Goal: Task Accomplishment & Management: Manage account settings

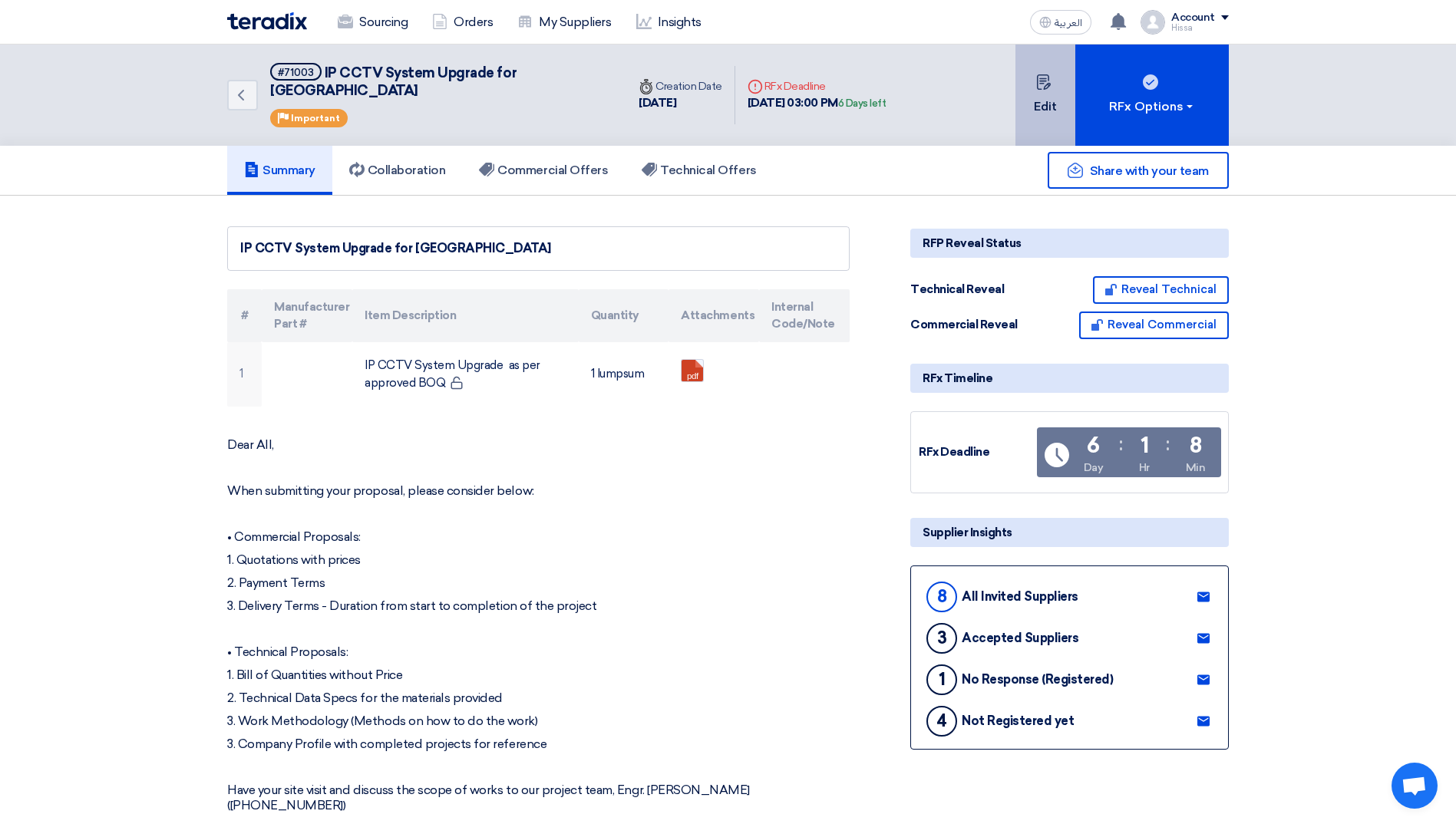
click at [1056, 74] on button "Edit" at bounding box center [1045, 95] width 60 height 101
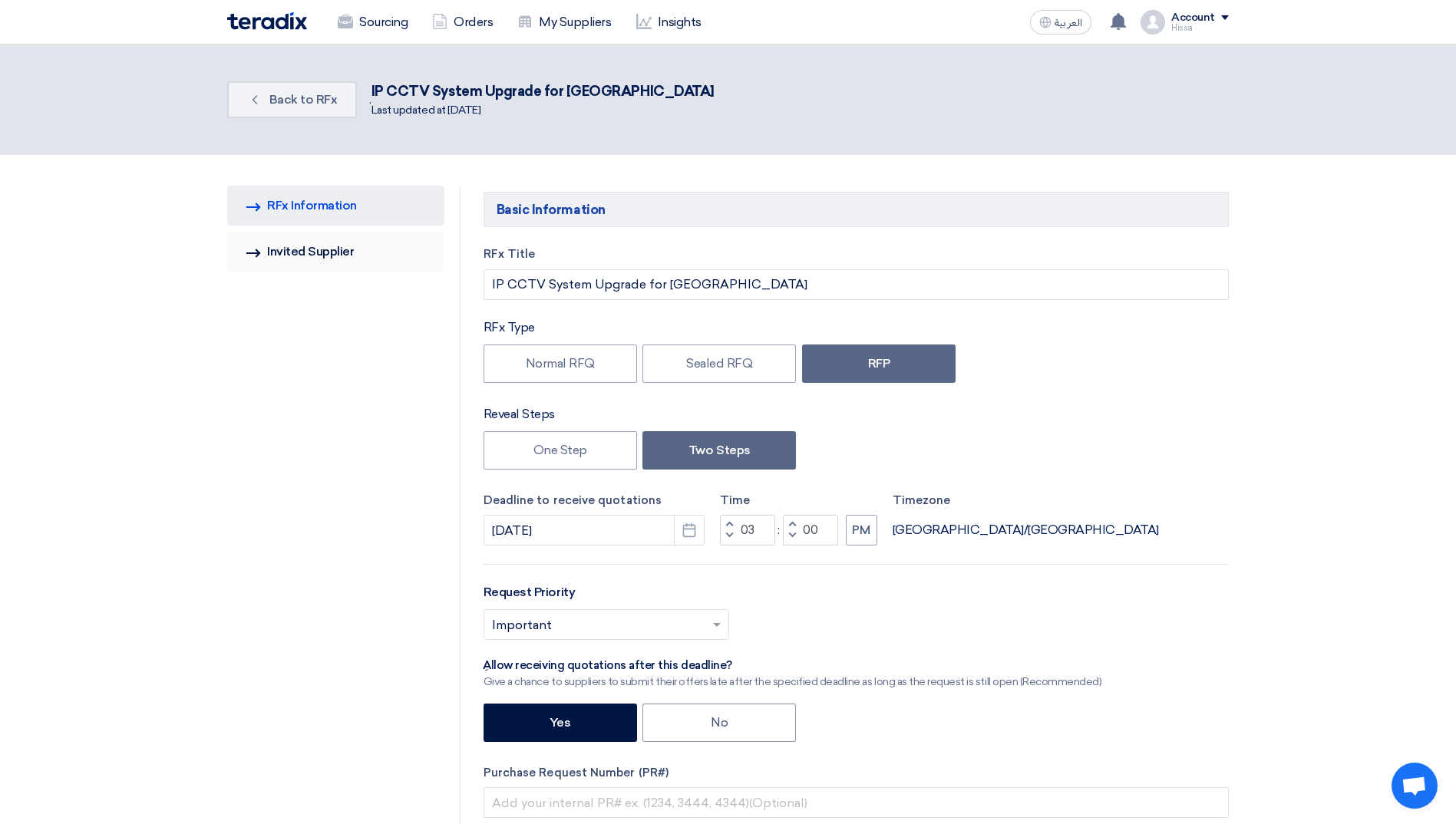
click at [335, 253] on link "Invited Suppliers Invited Supplier" at bounding box center [335, 251] width 217 height 40
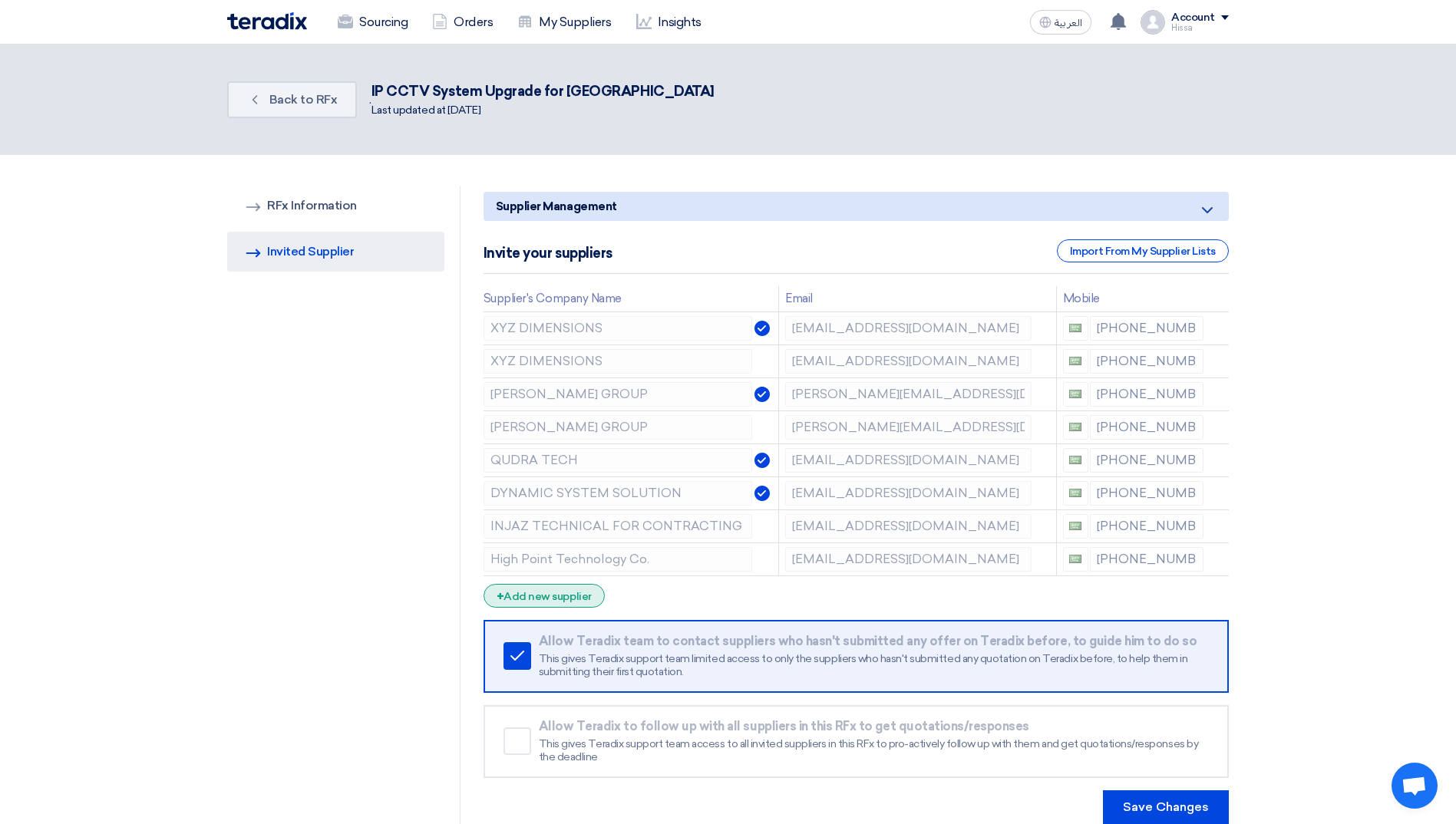
click at [563, 589] on div "+ Add new supplier" at bounding box center [544, 596] width 121 height 24
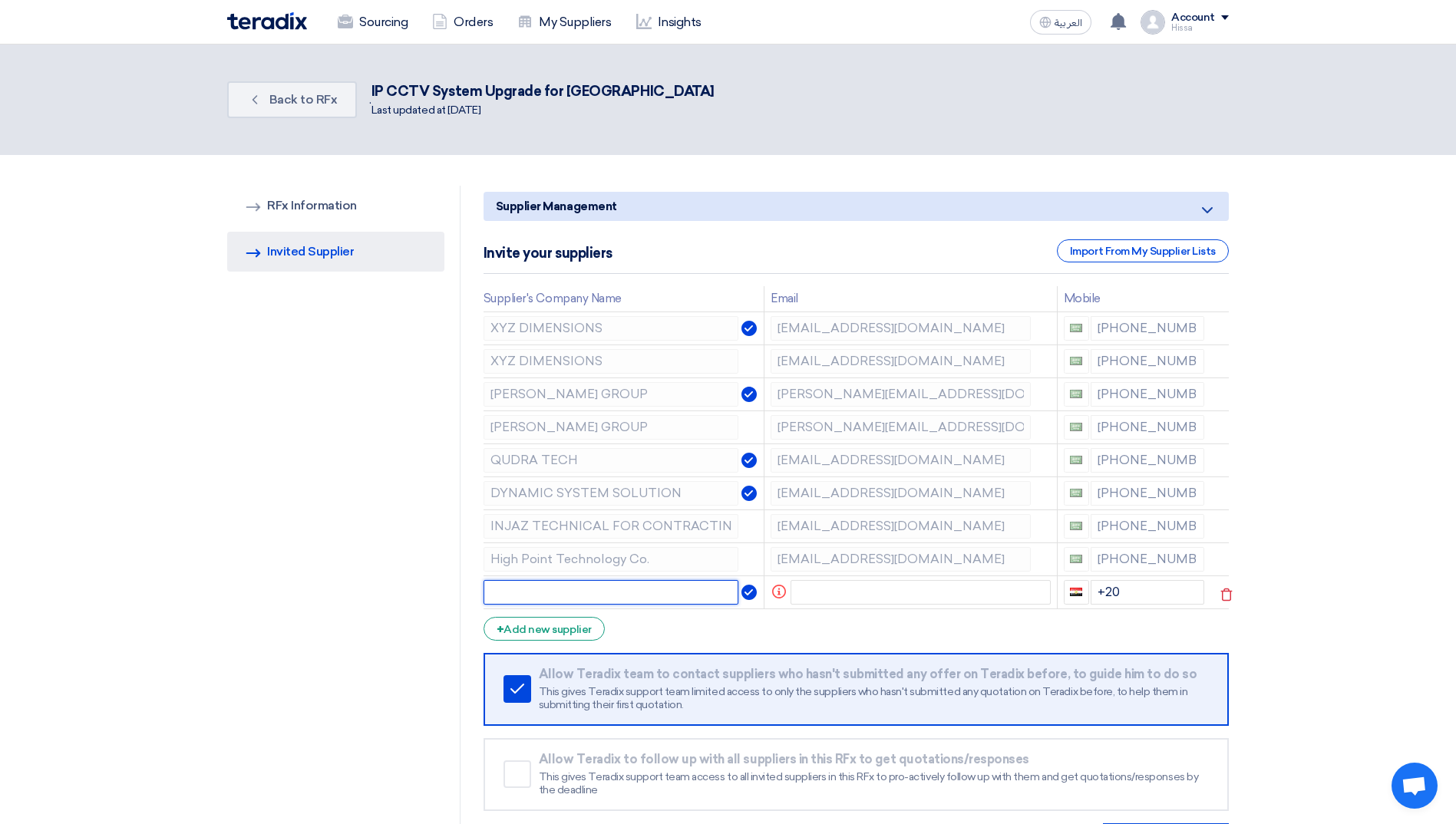
click at [556, 594] on input "text" at bounding box center [611, 592] width 255 height 24
paste input "High Point Technology Co."
type input "High Point Technology Co."
click at [897, 593] on input "text" at bounding box center [919, 592] width 260 height 24
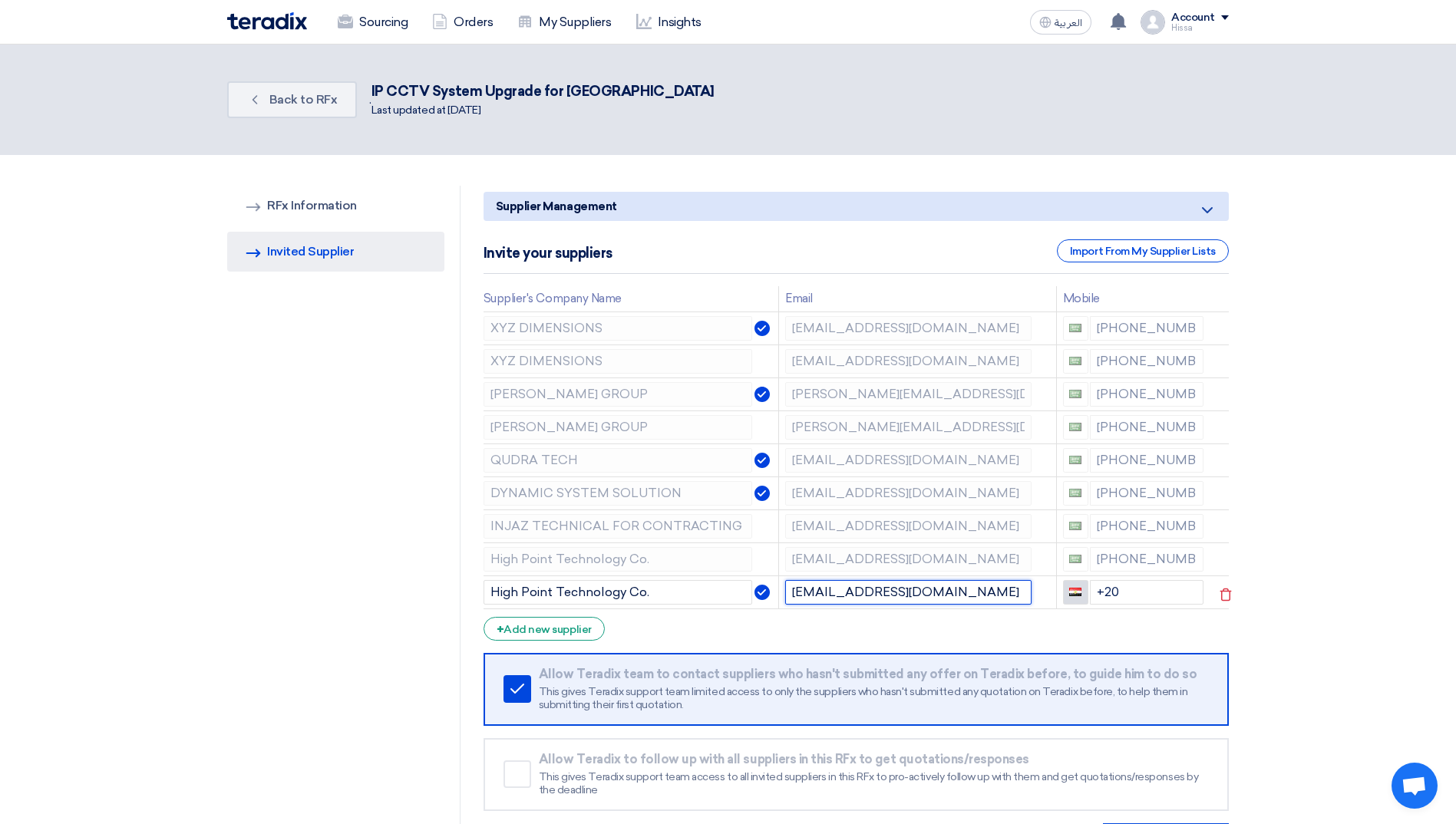
type input "[EMAIL_ADDRESS][DOMAIN_NAME]"
click at [1079, 590] on span "button" at bounding box center [1074, 591] width 12 height 8
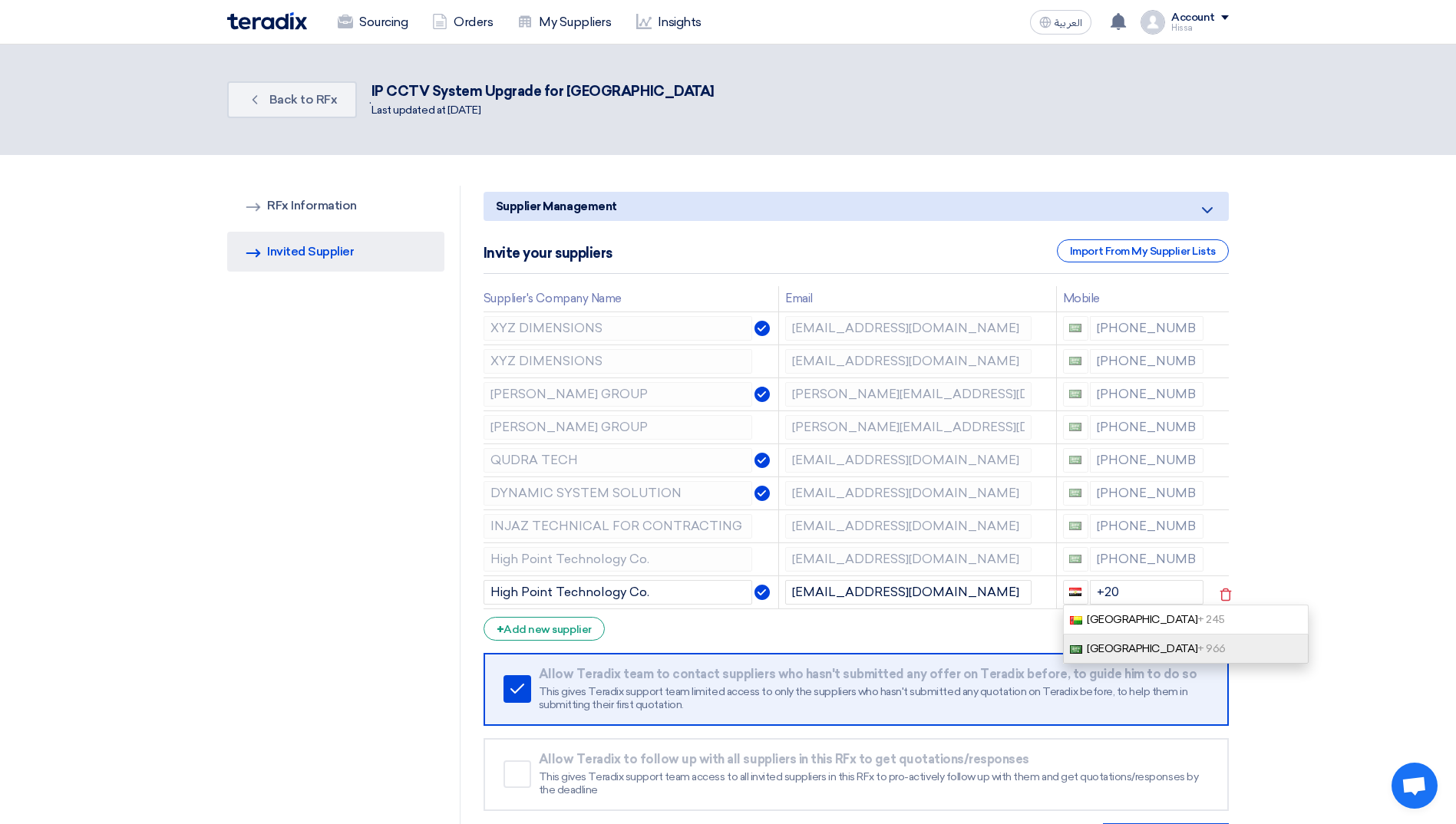
click at [1107, 638] on link "[GEOGRAPHIC_DATA] + 966" at bounding box center [1186, 648] width 246 height 29
click at [1138, 594] on input "+966" at bounding box center [1147, 592] width 115 height 24
type input "[PHONE_NUMBER]"
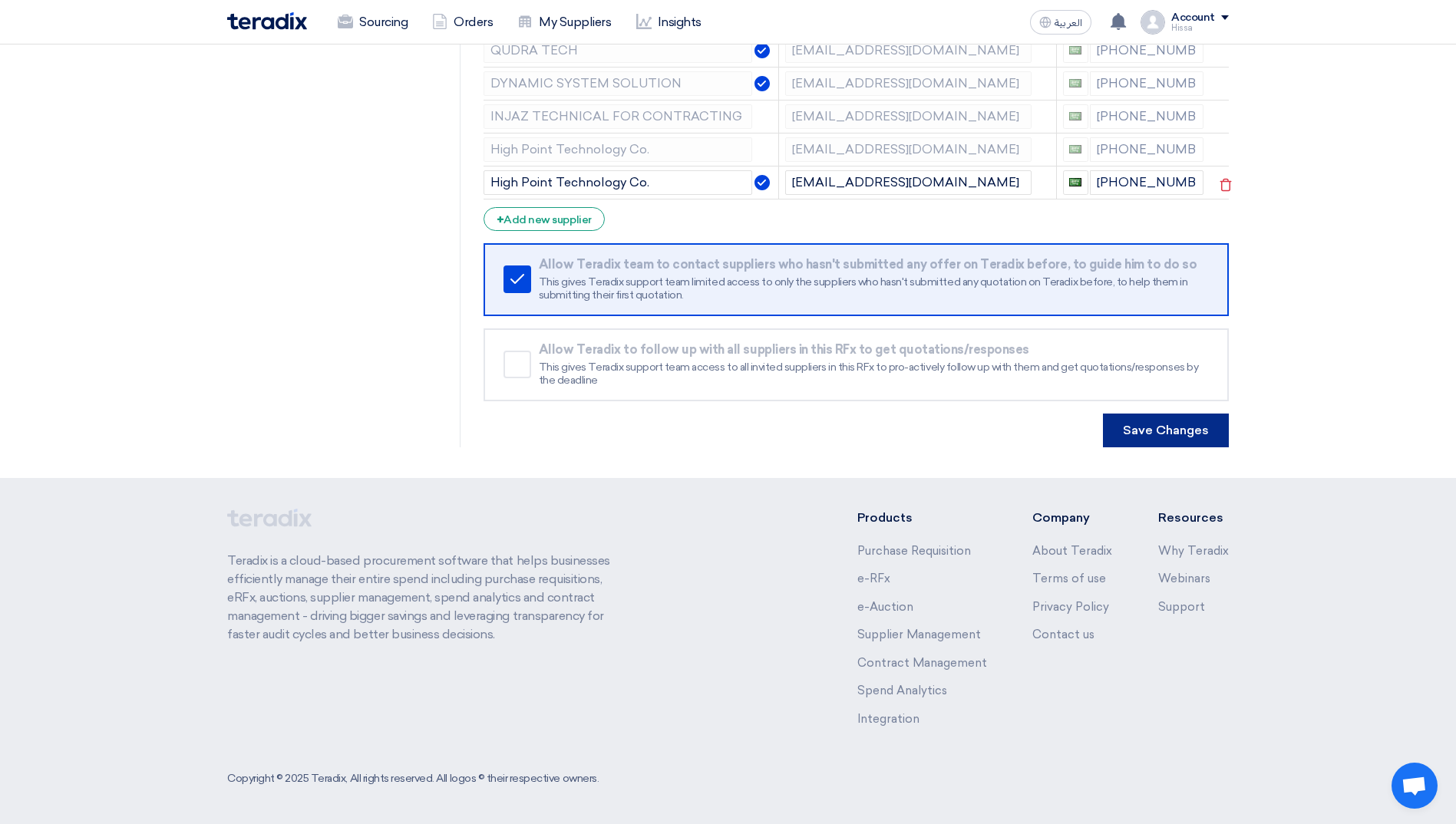
scroll to position [411, 0]
click at [1137, 426] on button "Save Changes" at bounding box center [1165, 429] width 126 height 34
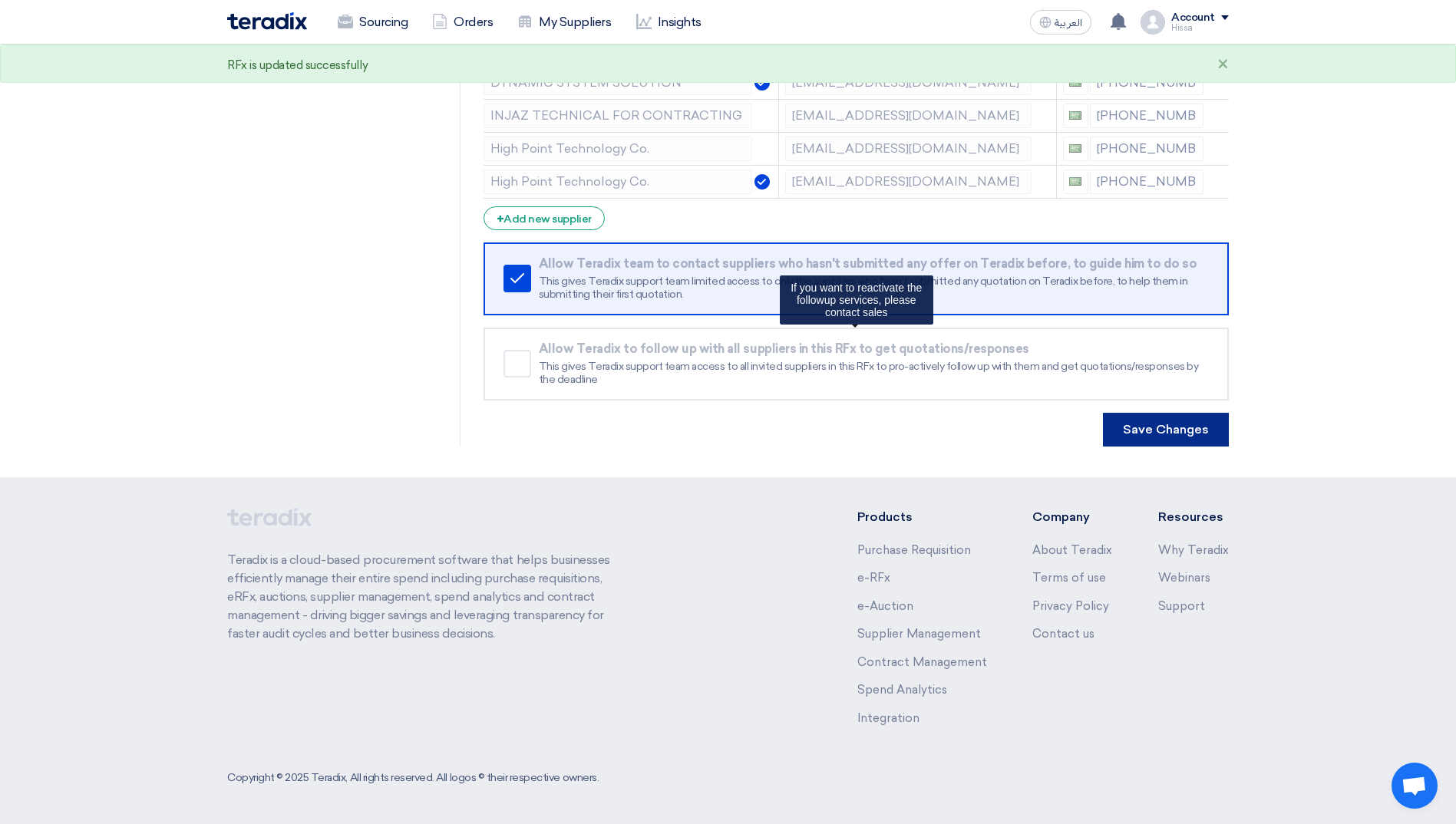
scroll to position [0, 0]
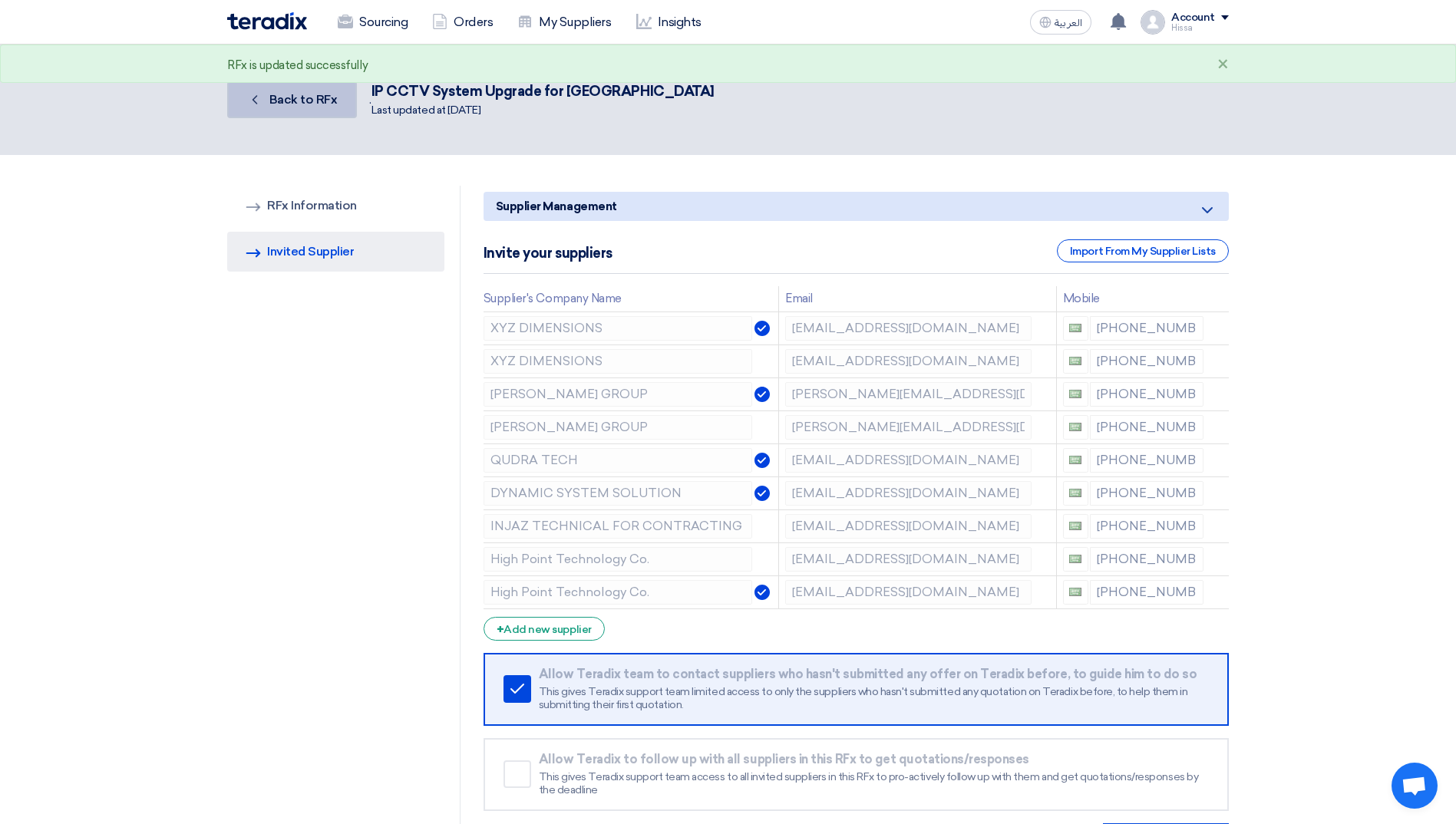
click at [321, 94] on span "Back to RFx" at bounding box center [303, 100] width 68 height 15
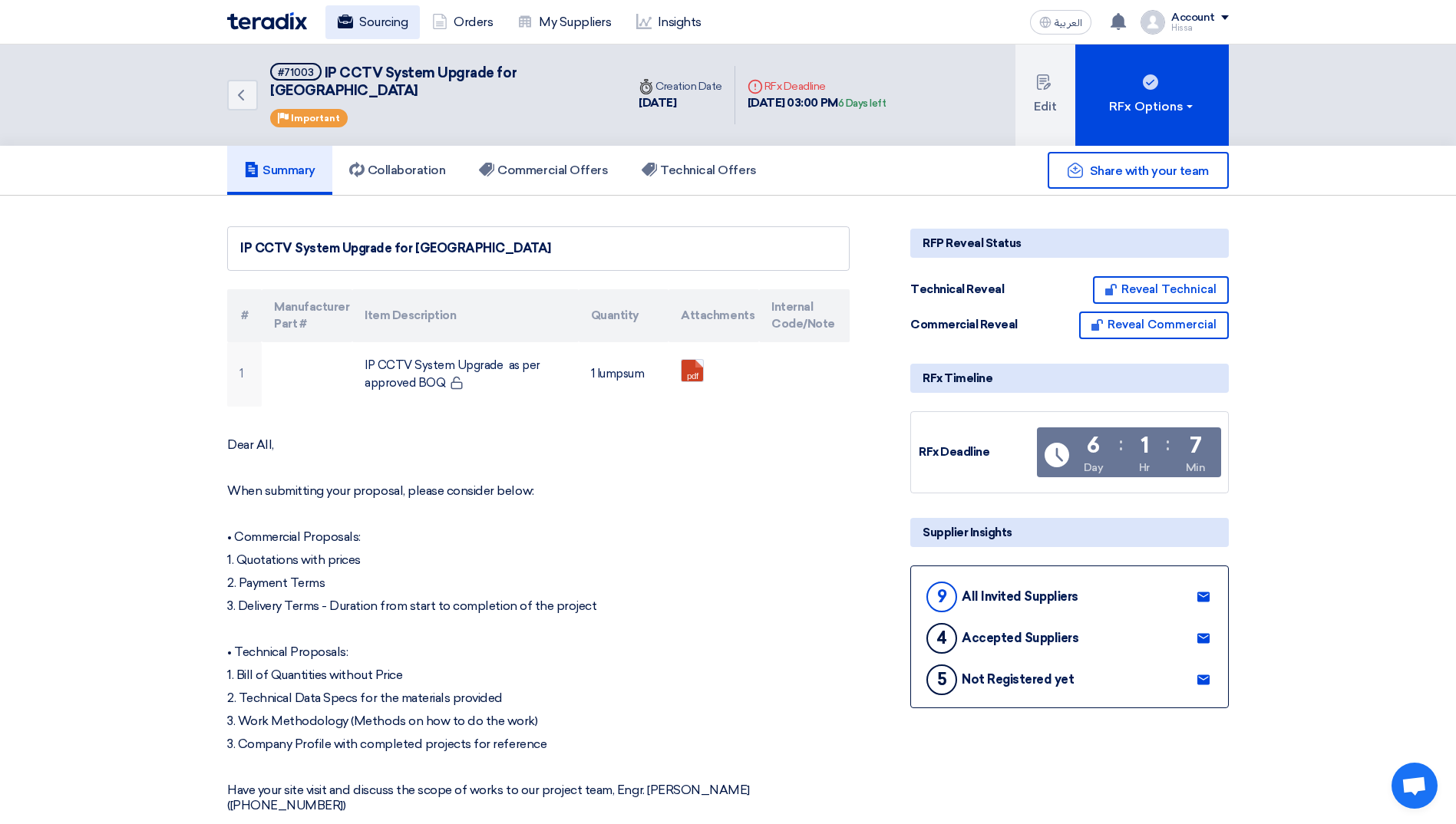
click at [389, 20] on link "Sourcing" at bounding box center [372, 22] width 94 height 34
